Goal: Task Accomplishment & Management: Complete application form

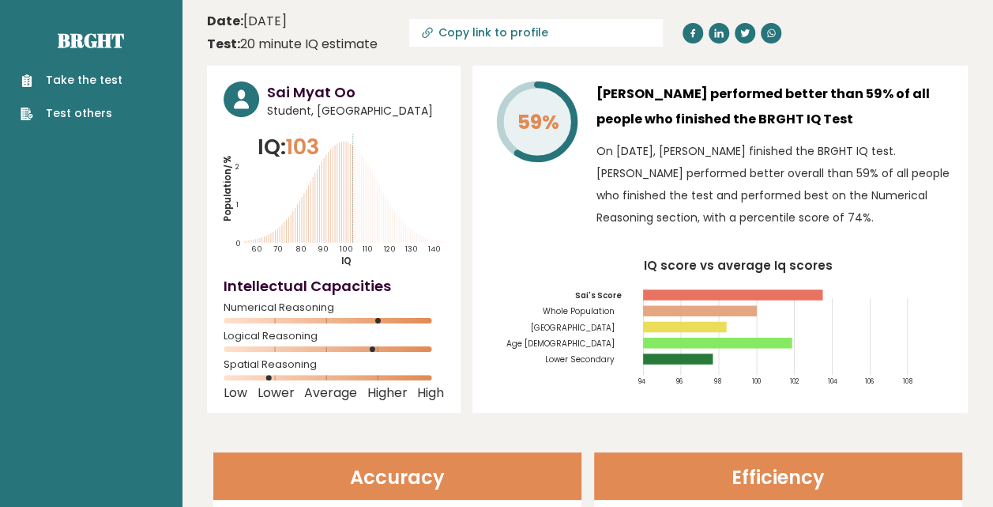
click at [79, 77] on link "Take the test" at bounding box center [72, 80] width 102 height 17
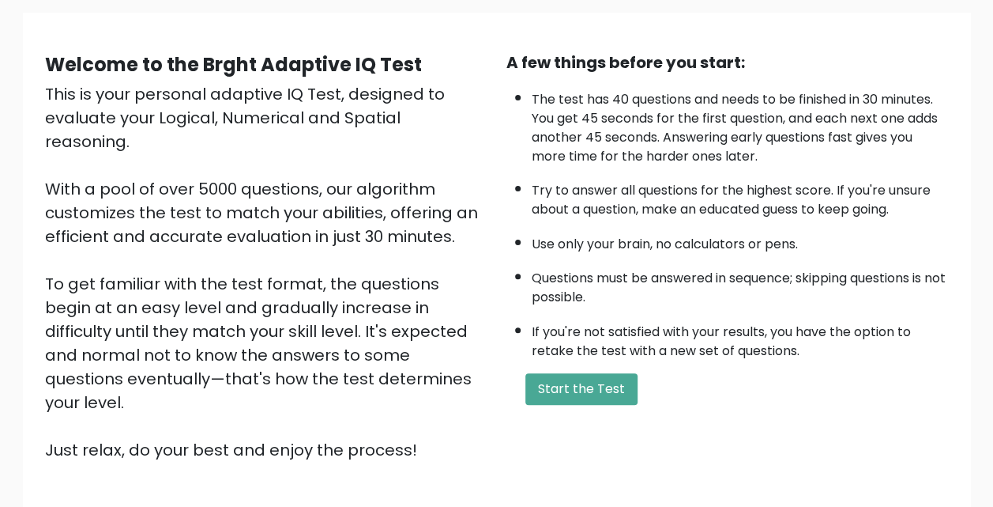
scroll to position [217, 0]
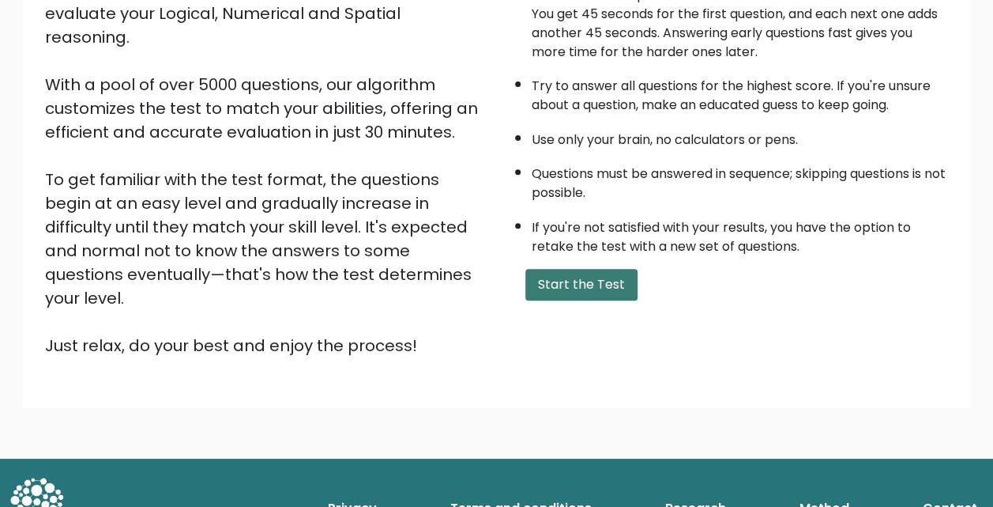
click at [569, 273] on button "Start the Test" at bounding box center [582, 285] width 112 height 32
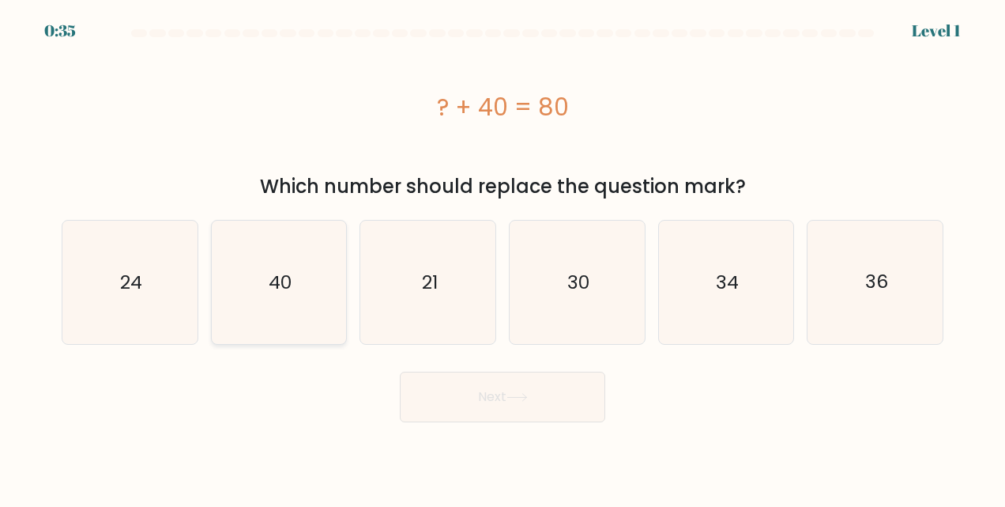
click at [273, 273] on text "40" at bounding box center [280, 282] width 23 height 25
click at [503, 258] on input "b. 40" at bounding box center [503, 256] width 1 height 4
radio input "true"
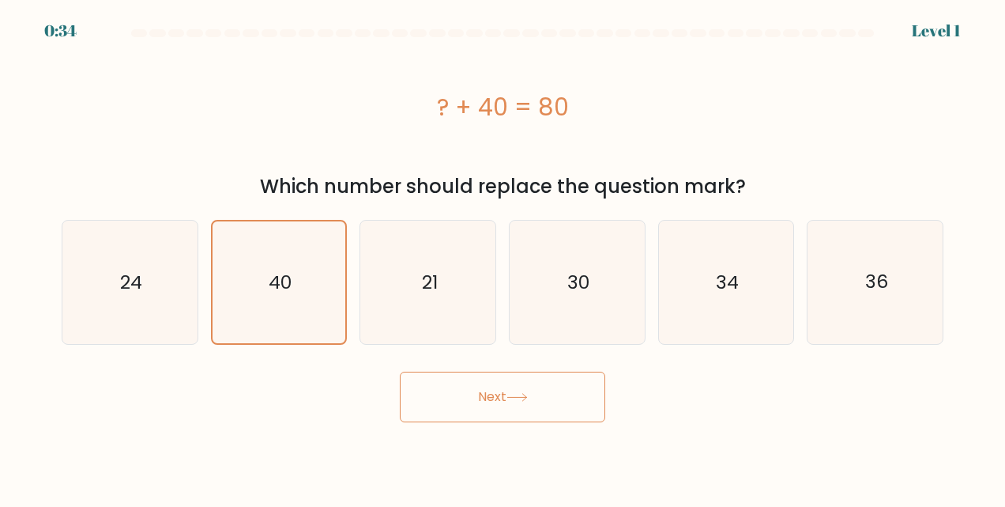
click at [525, 389] on button "Next" at bounding box center [502, 396] width 205 height 51
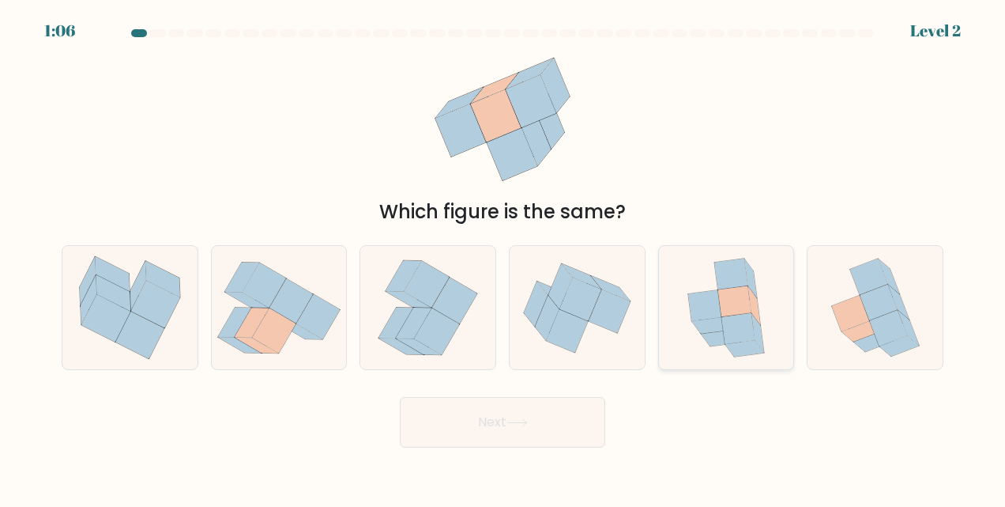
click at [757, 311] on icon at bounding box center [754, 305] width 13 height 39
click at [503, 258] on input "e." at bounding box center [503, 256] width 1 height 4
radio input "true"
click at [560, 419] on button "Next" at bounding box center [502, 422] width 205 height 51
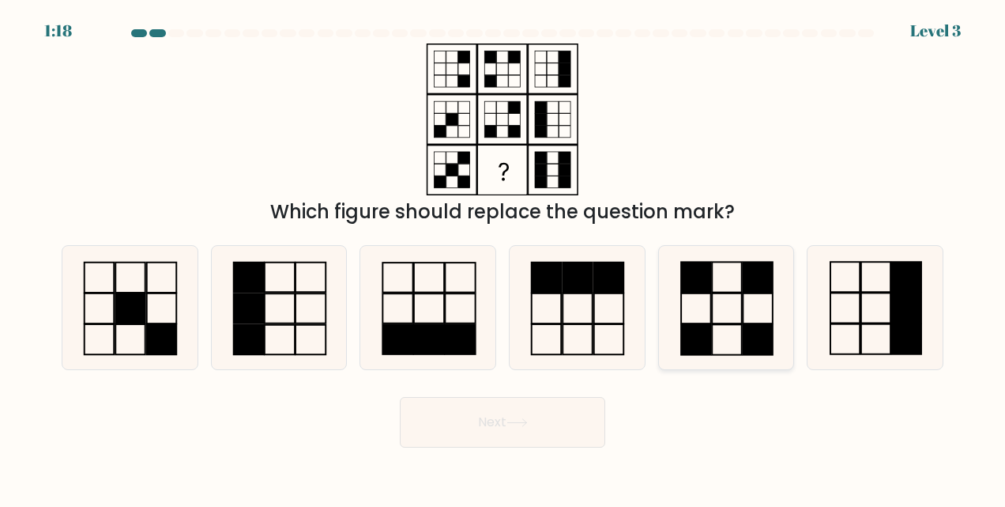
click at [712, 291] on rect at bounding box center [726, 277] width 29 height 30
click at [503, 258] on input "e." at bounding box center [503, 256] width 1 height 4
radio input "true"
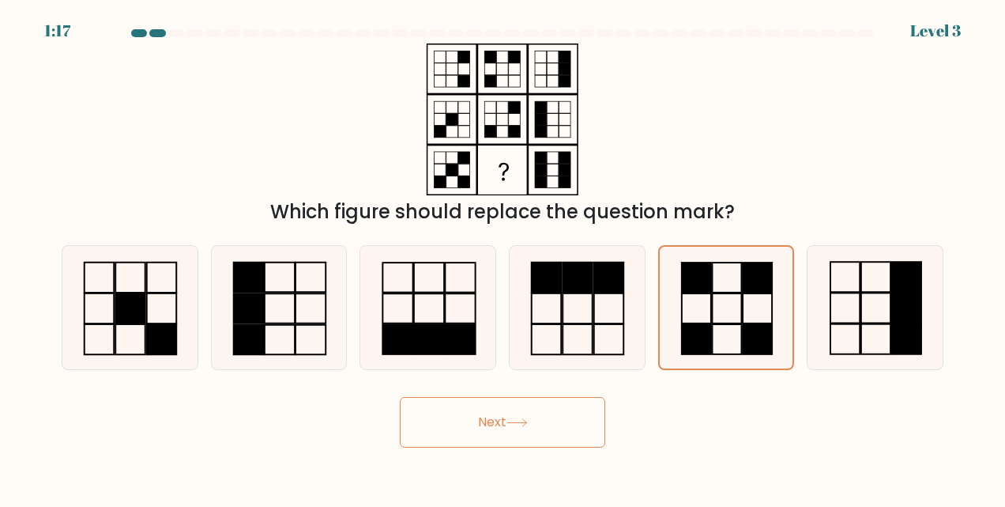
click at [507, 423] on button "Next" at bounding box center [502, 422] width 205 height 51
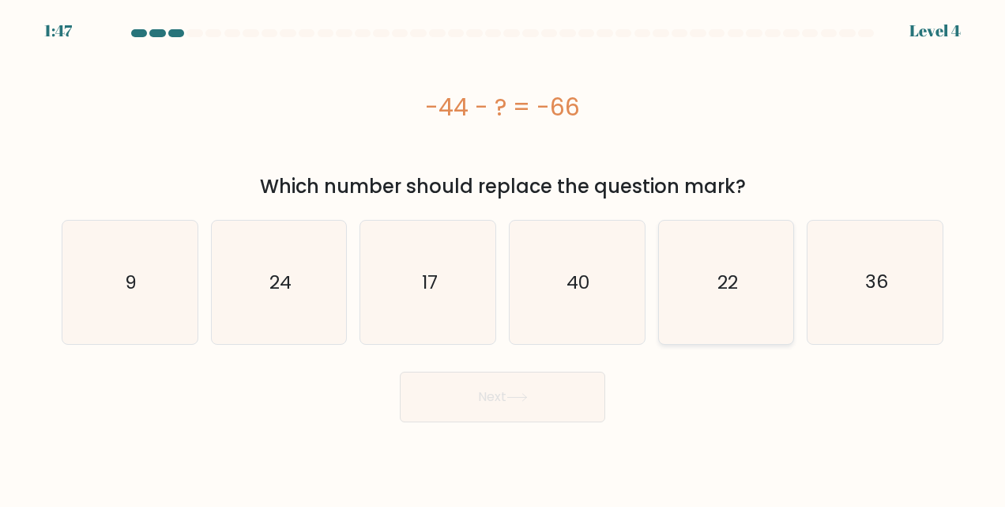
click at [714, 277] on icon "22" at bounding box center [726, 282] width 123 height 123
click at [503, 258] on input "e. 22" at bounding box center [503, 256] width 1 height 4
radio input "true"
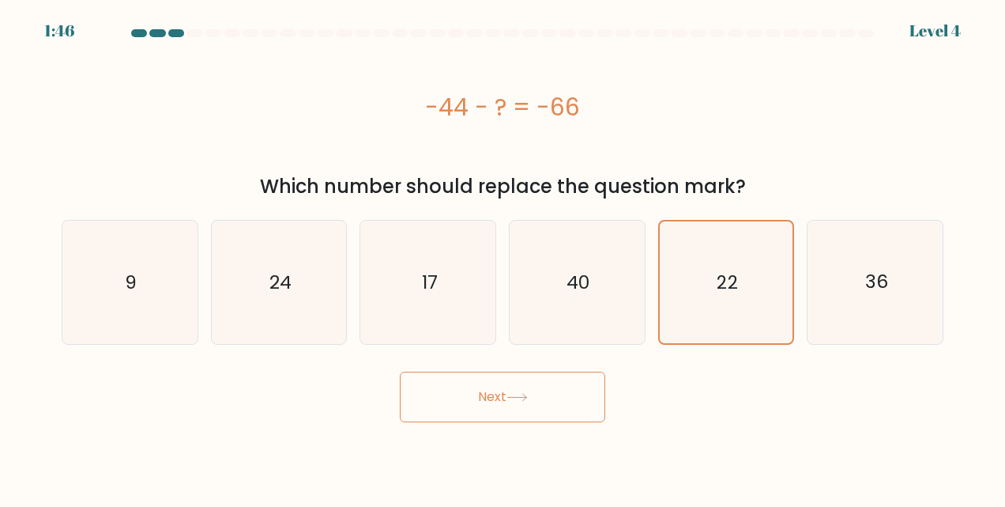
click at [557, 414] on button "Next" at bounding box center [502, 396] width 205 height 51
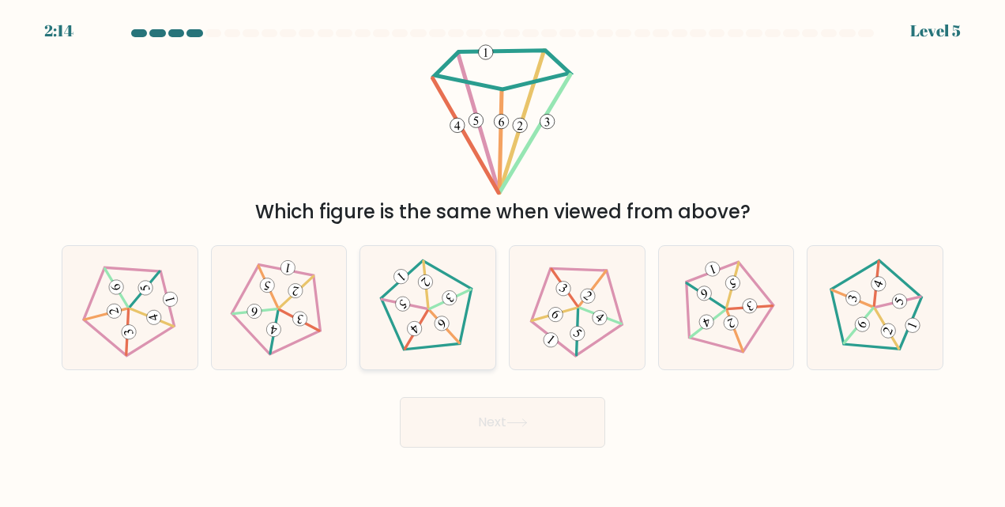
click at [452, 303] on 163 at bounding box center [449, 298] width 21 height 21
click at [503, 258] on input "c." at bounding box center [503, 256] width 1 height 4
radio input "true"
click at [477, 410] on button "Next" at bounding box center [502, 422] width 205 height 51
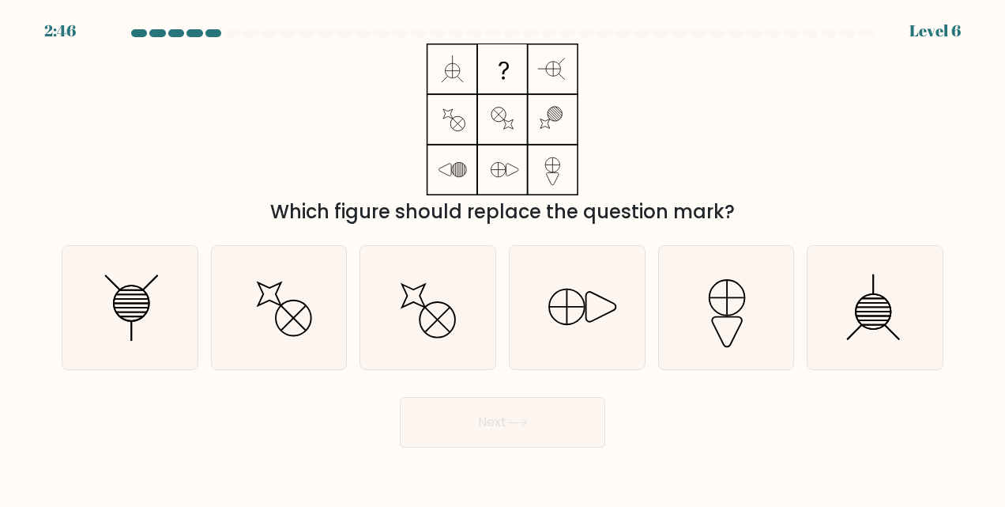
click at [954, 286] on form at bounding box center [502, 238] width 1005 height 418
click at [866, 326] on line at bounding box center [873, 326] width 24 height 0
click at [503, 258] on input "f." at bounding box center [503, 256] width 1 height 4
radio input "true"
click at [526, 420] on icon at bounding box center [517, 422] width 21 height 9
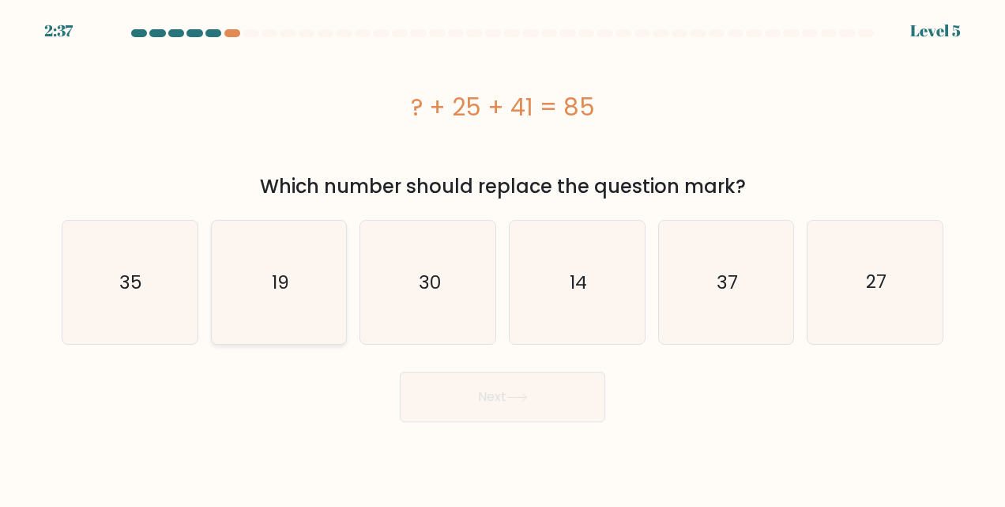
click at [317, 274] on icon "19" at bounding box center [278, 282] width 123 height 123
click at [503, 258] on input "b. 19" at bounding box center [503, 256] width 1 height 4
radio input "true"
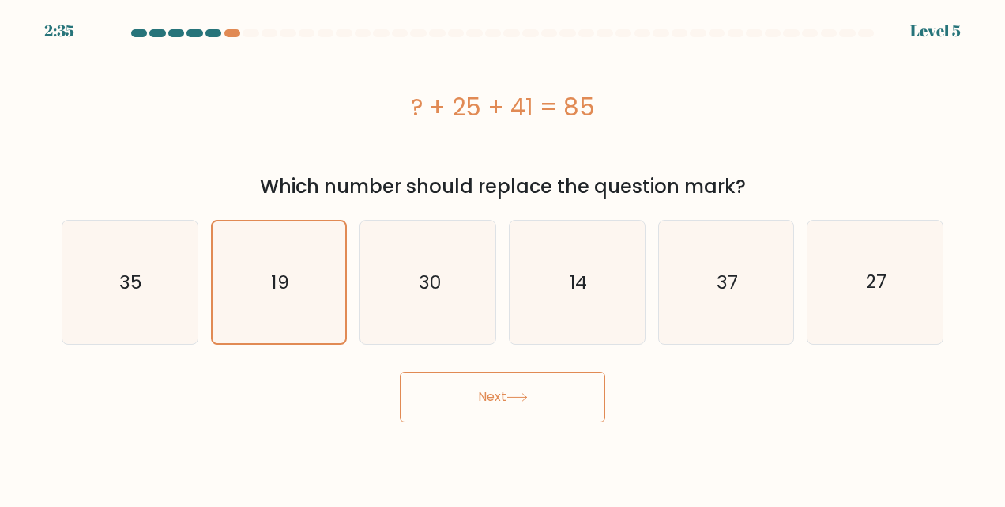
click at [551, 413] on button "Next" at bounding box center [502, 396] width 205 height 51
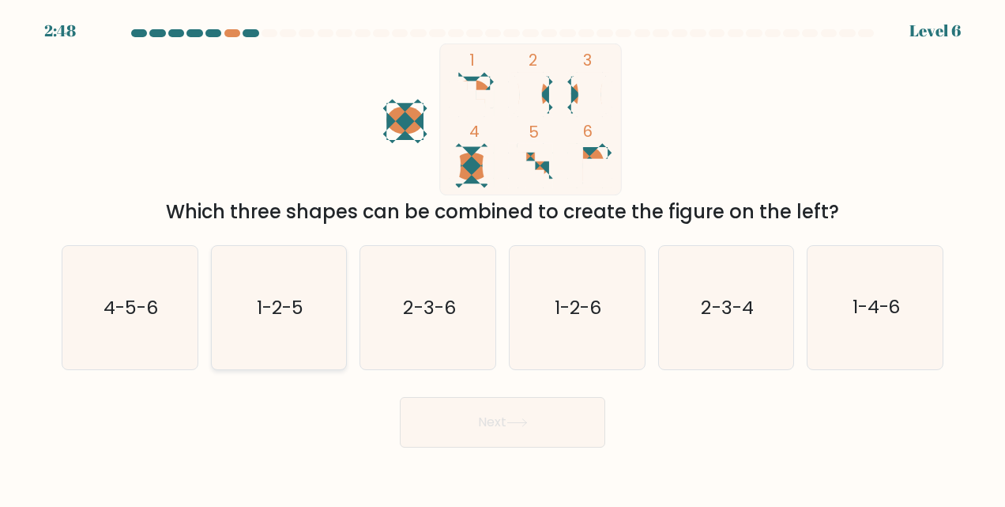
click at [270, 325] on icon "1-2-5" at bounding box center [278, 307] width 123 height 123
click at [503, 258] on input "b. 1-2-5" at bounding box center [503, 256] width 1 height 4
radio input "true"
click at [488, 420] on button "Next" at bounding box center [502, 422] width 205 height 51
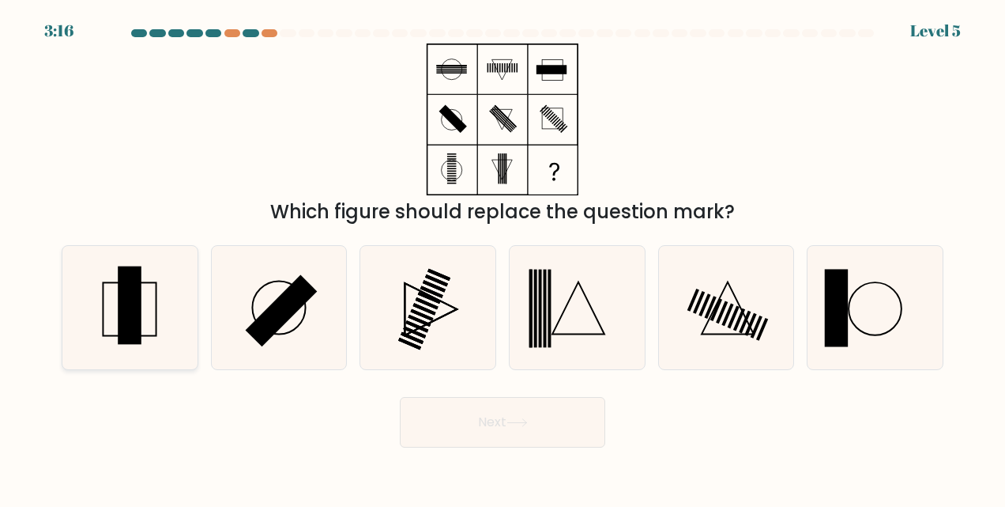
click at [156, 303] on rect at bounding box center [130, 309] width 53 height 53
click at [503, 258] on input "a." at bounding box center [503, 256] width 1 height 4
radio input "true"
click at [487, 422] on button "Next" at bounding box center [502, 422] width 205 height 51
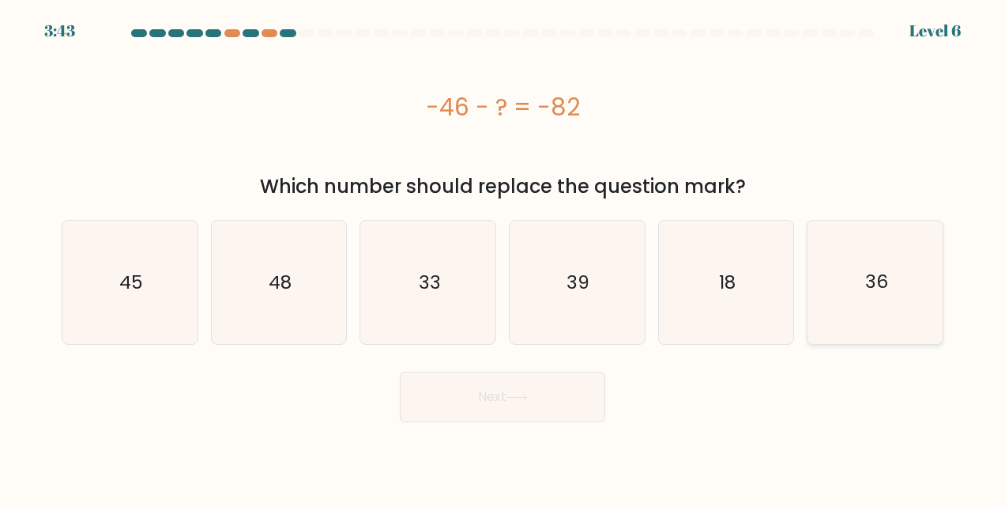
click at [873, 305] on icon "36" at bounding box center [875, 282] width 123 height 123
click at [503, 258] on input "f. 36" at bounding box center [503, 256] width 1 height 4
radio input "true"
click at [544, 396] on button "Next" at bounding box center [502, 396] width 205 height 51
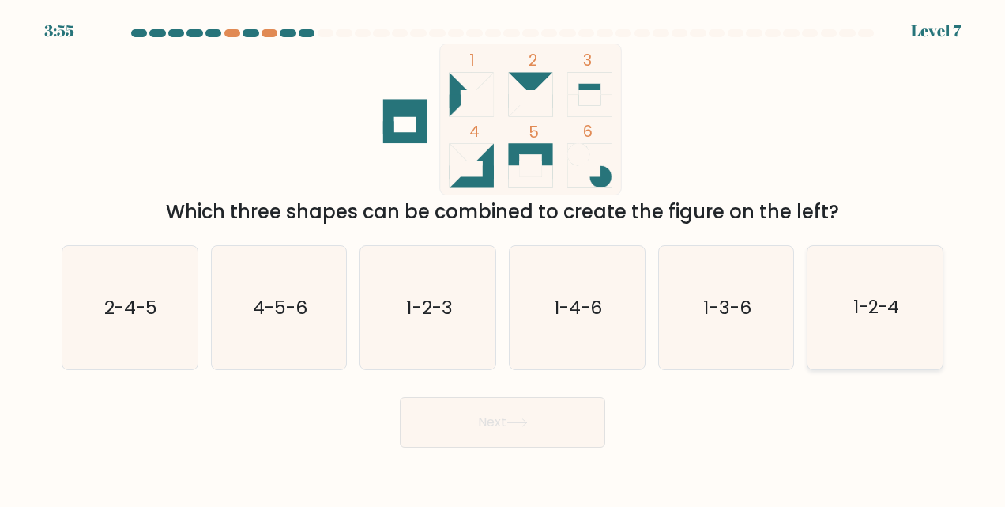
click at [861, 278] on icon "1-2-4" at bounding box center [875, 307] width 123 height 123
click at [503, 258] on input "f. 1-2-4" at bounding box center [503, 256] width 1 height 4
radio input "true"
click at [488, 424] on button "Next" at bounding box center [502, 422] width 205 height 51
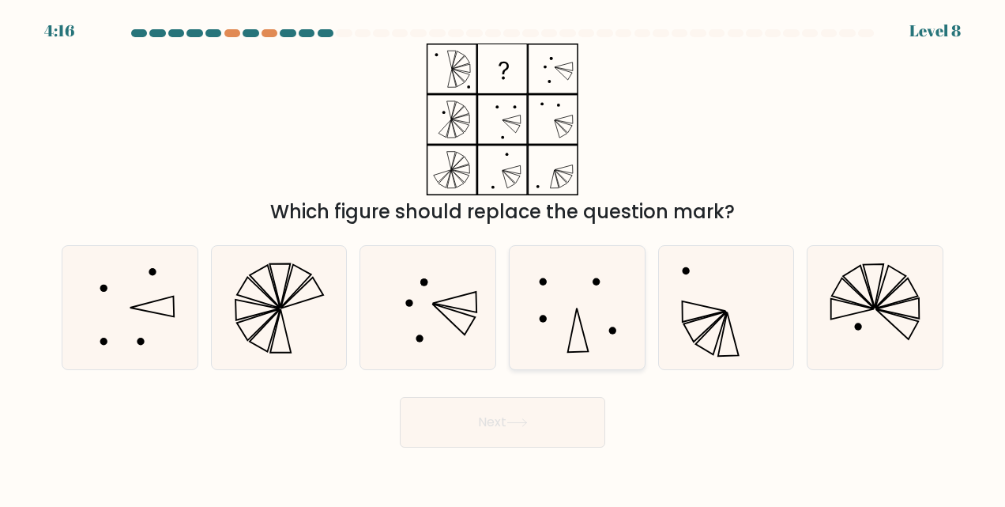
click at [586, 328] on icon at bounding box center [576, 307] width 123 height 123
click at [503, 258] on input "d." at bounding box center [503, 256] width 1 height 4
radio input "true"
click at [553, 417] on button "Next" at bounding box center [502, 422] width 205 height 51
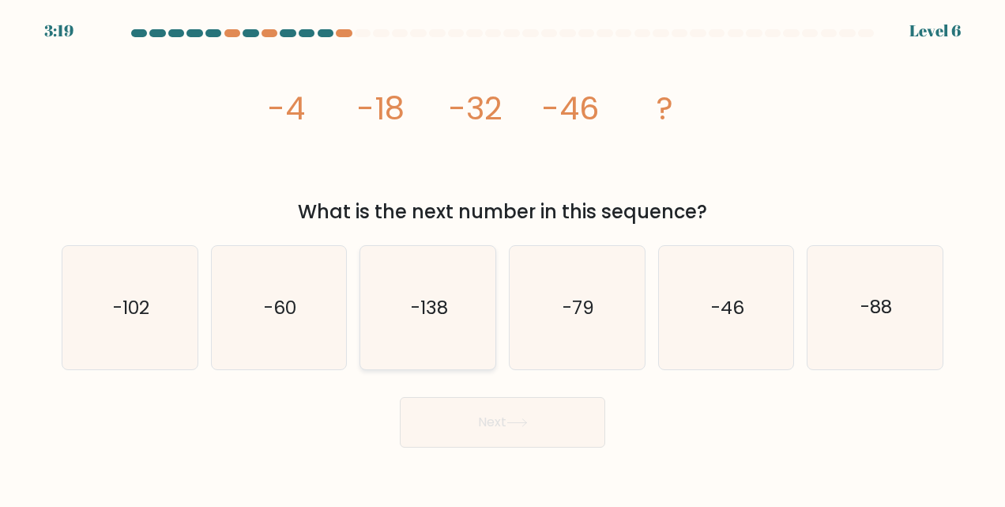
click at [473, 313] on icon "-138" at bounding box center [428, 307] width 123 height 123
click at [503, 258] on input "c. -138" at bounding box center [503, 256] width 1 height 4
radio input "true"
click at [527, 418] on icon at bounding box center [517, 422] width 21 height 9
